Goal: Information Seeking & Learning: Learn about a topic

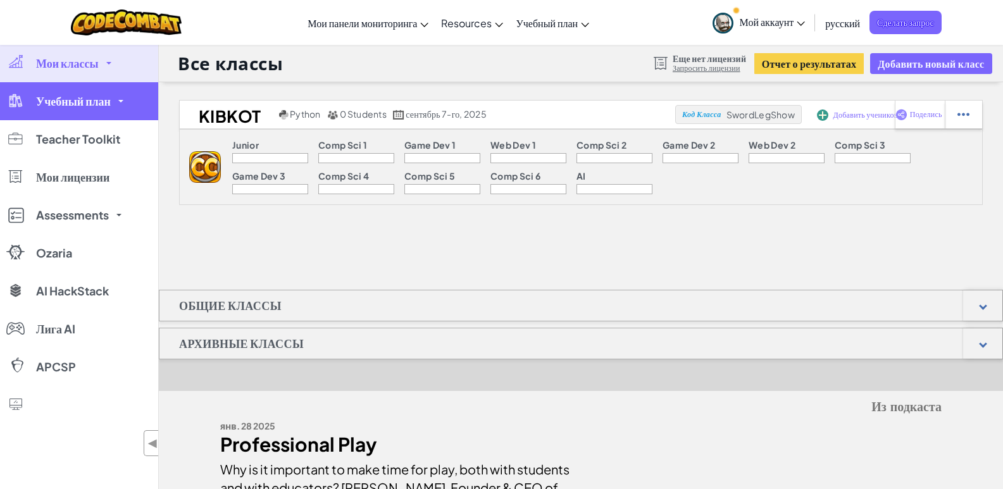
click at [99, 114] on link "Учебный план" at bounding box center [79, 101] width 158 height 38
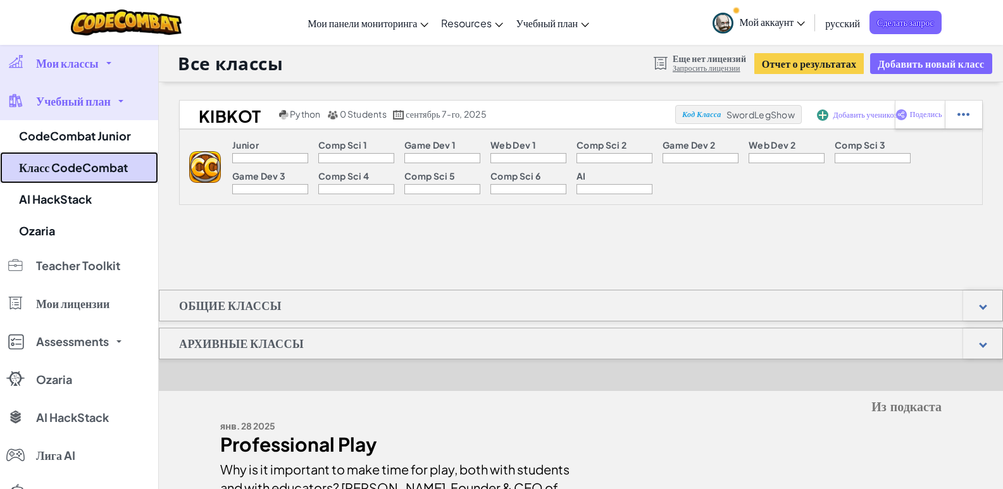
click at [85, 162] on link "Класс CodeCombat" at bounding box center [79, 168] width 158 height 32
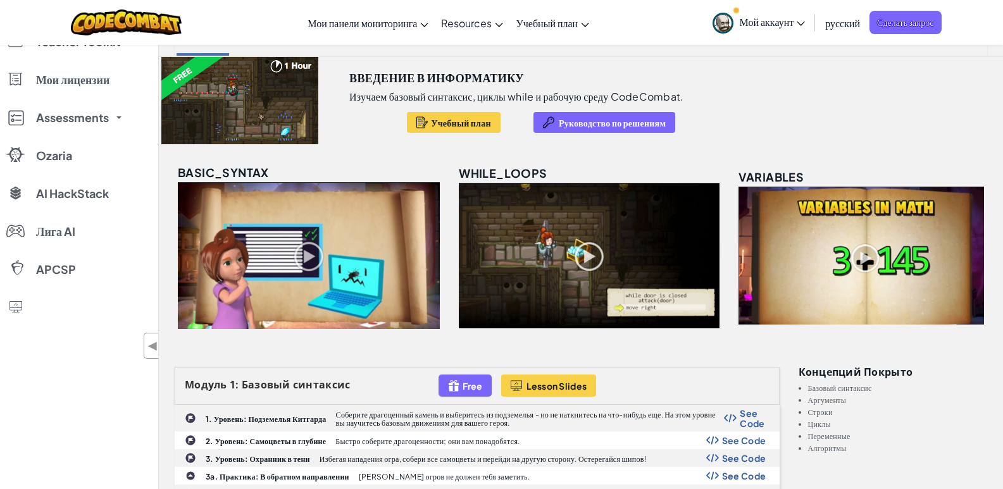
scroll to position [316, 0]
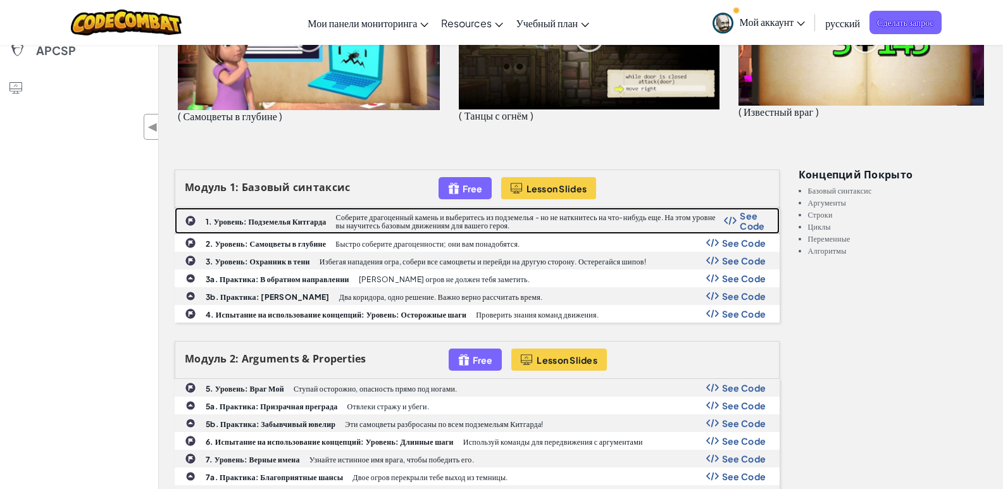
click at [311, 225] on b "1. Уровень: Подземелья Китгарда" at bounding box center [266, 221] width 121 height 9
